Goal: Task Accomplishment & Management: Manage account settings

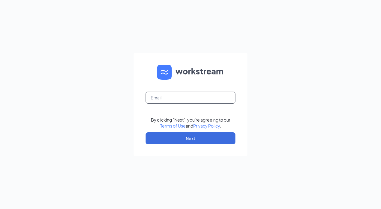
click at [201, 99] on input "text" at bounding box center [190, 98] width 90 height 12
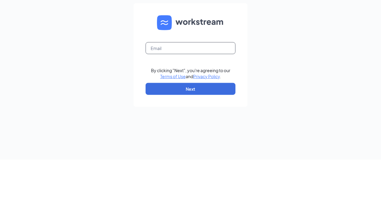
click at [207, 98] on input "text" at bounding box center [190, 98] width 90 height 12
type input "[EMAIL_ADDRESS][DOMAIN_NAME]"
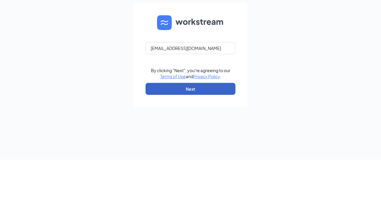
click at [213, 136] on button "Next" at bounding box center [190, 138] width 90 height 12
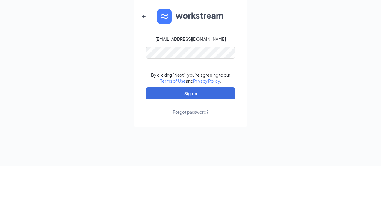
click at [297, 110] on div "[EMAIL_ADDRESS][DOMAIN_NAME] By clicking "Next", you're agreeing to our Terms o…" at bounding box center [190, 104] width 381 height 209
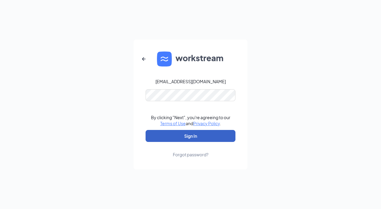
click at [220, 139] on button "Sign In" at bounding box center [190, 136] width 90 height 12
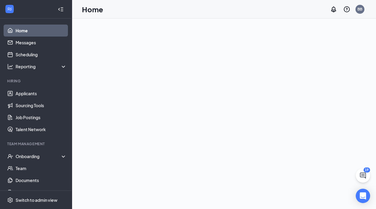
click at [24, 170] on link "Team" at bounding box center [41, 168] width 51 height 12
